Goal: Task Accomplishment & Management: Complete application form

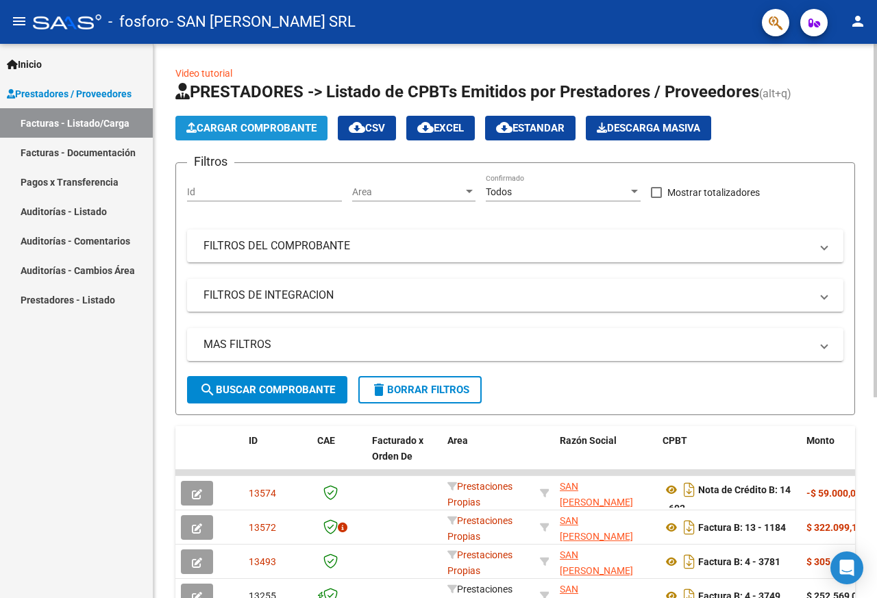
click at [214, 124] on span "Cargar Comprobante" at bounding box center [251, 128] width 130 height 12
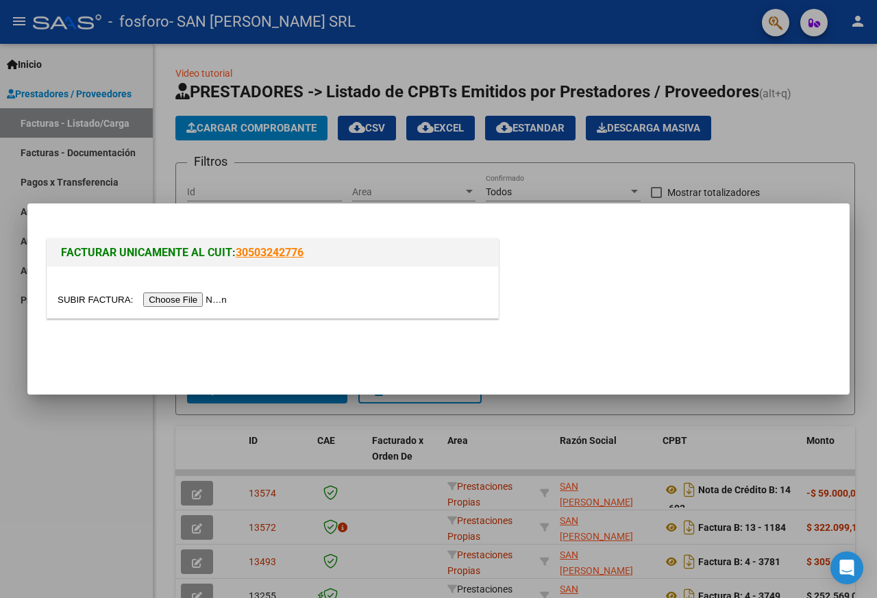
click at [199, 300] on input "file" at bounding box center [144, 299] width 173 height 14
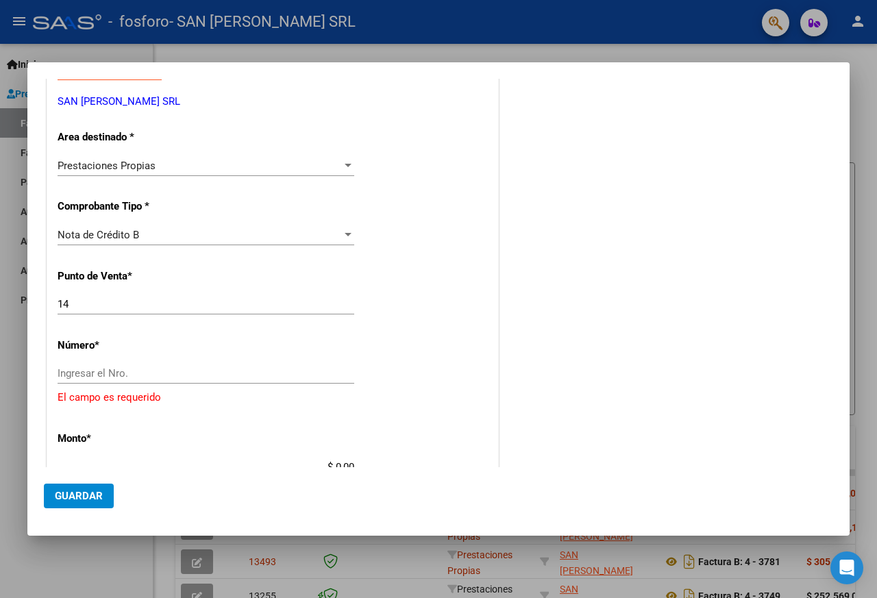
scroll to position [290, 0]
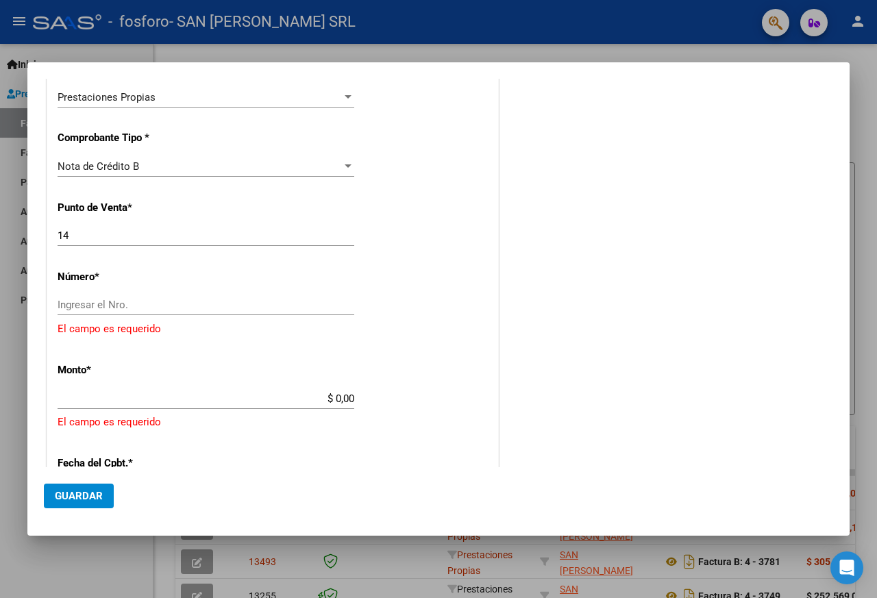
click at [106, 302] on input "Ingresar el Nro." at bounding box center [206, 305] width 297 height 12
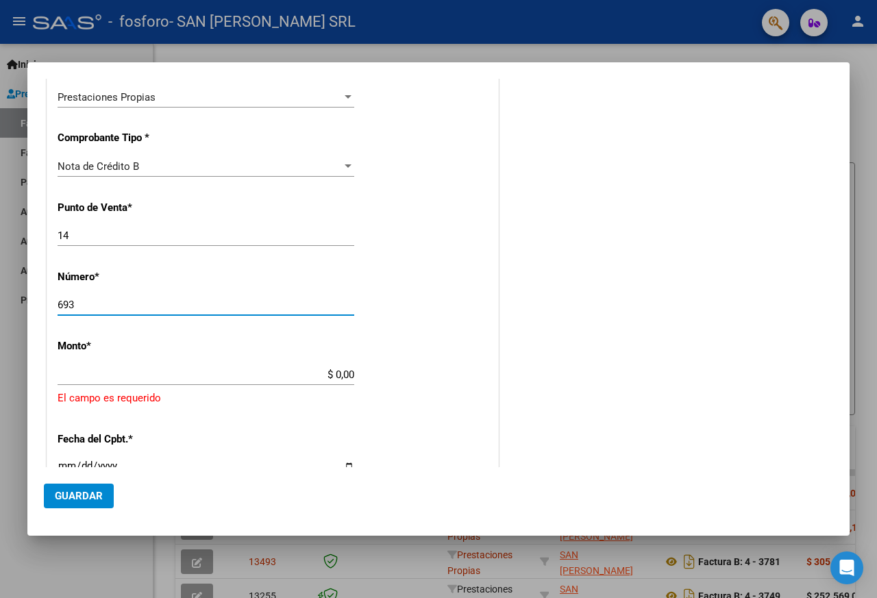
type input "693"
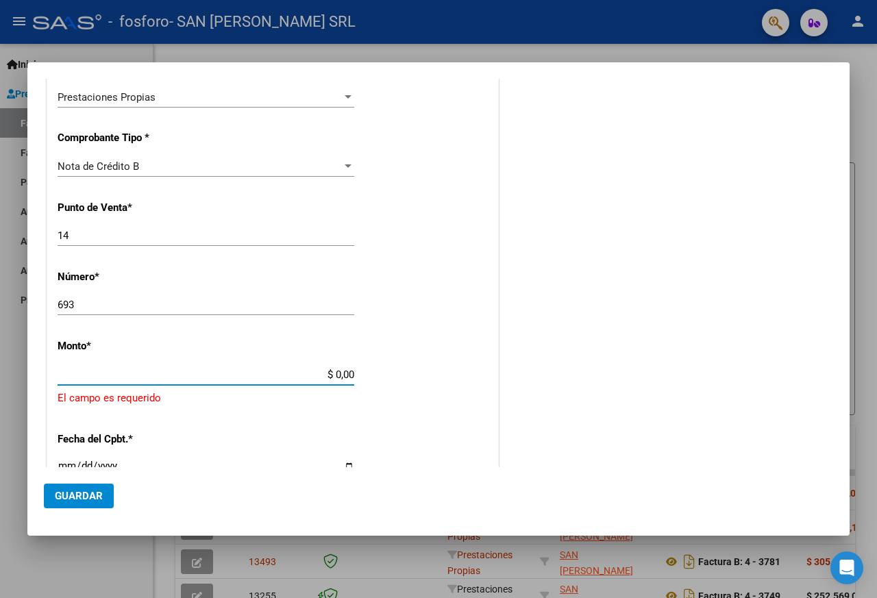
click at [238, 373] on input "$ 0,00" at bounding box center [206, 374] width 297 height 12
type input "$ 78.000,00"
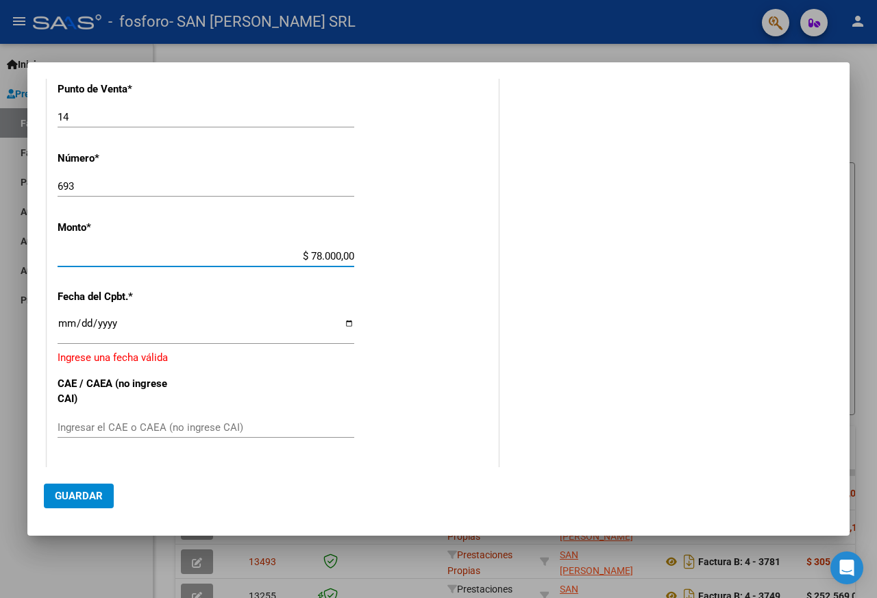
scroll to position [427, 0]
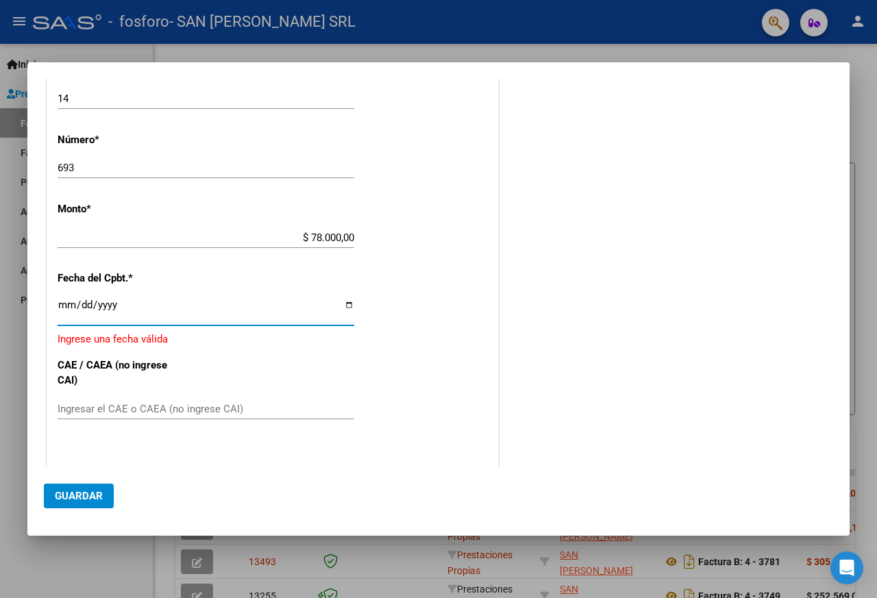
click at [345, 305] on input "Ingresar la fecha" at bounding box center [206, 310] width 297 height 22
type input "[DATE]"
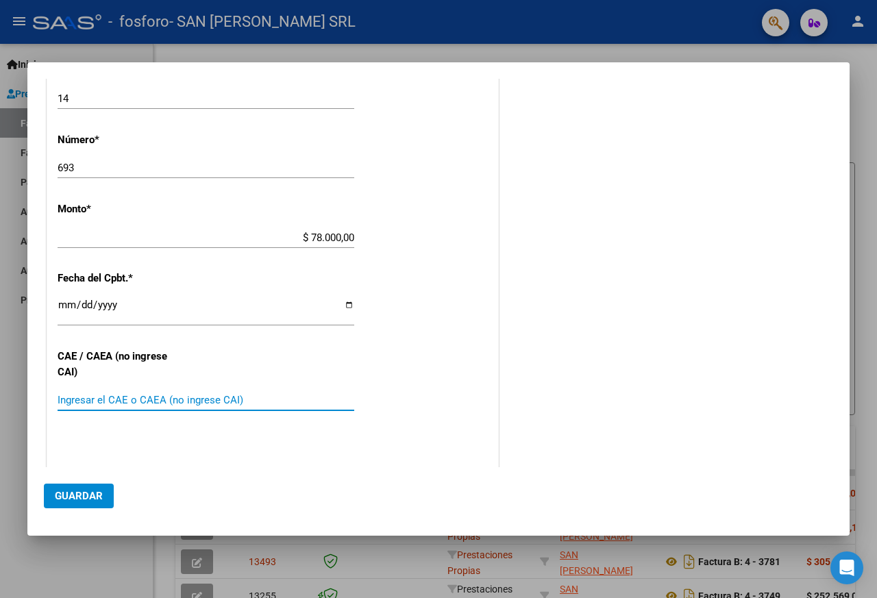
click at [95, 399] on input "Ingresar el CAE o CAEA (no ingrese CAI)" at bounding box center [206, 400] width 297 height 12
type input "75360348898097"
click at [75, 494] on span "Guardar" at bounding box center [79, 496] width 48 height 12
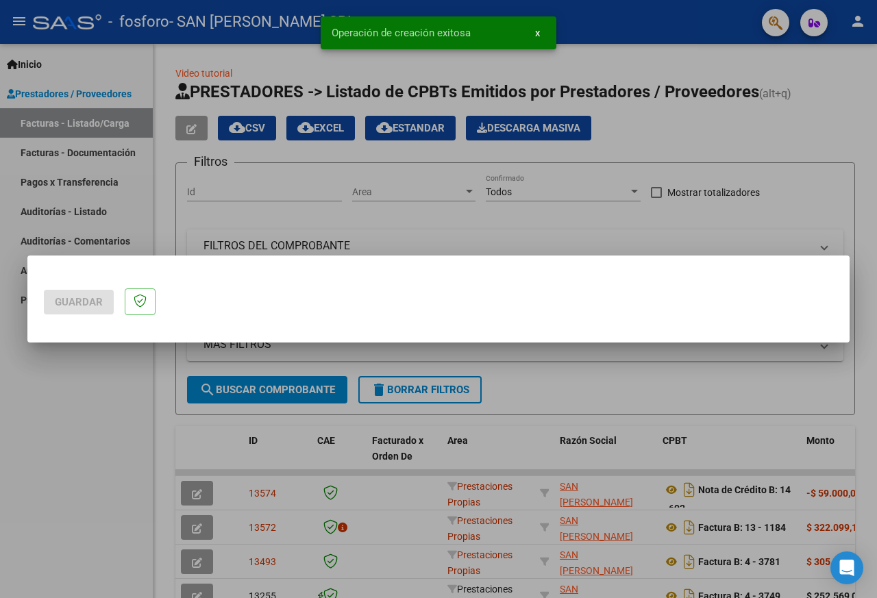
scroll to position [0, 0]
